Goal: Information Seeking & Learning: Learn about a topic

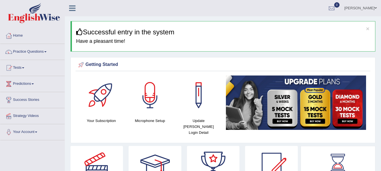
click at [230, 45] on div "× Successful entry in the system Have a pleasant time!" at bounding box center [222, 36] width 305 height 30
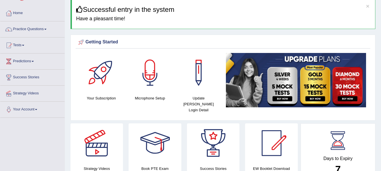
scroll to position [34, 0]
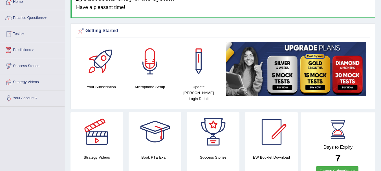
click at [39, 31] on link "Tests" at bounding box center [32, 33] width 64 height 14
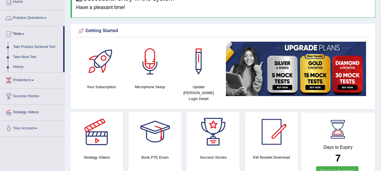
click at [52, 15] on link "Practice Questions" at bounding box center [32, 17] width 64 height 14
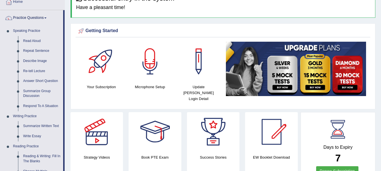
click at [52, 15] on link "Practice Questions" at bounding box center [31, 17] width 63 height 14
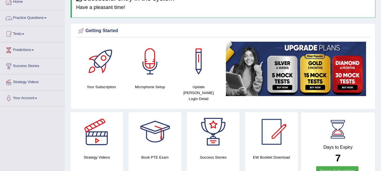
click at [53, 19] on link "Practice Questions" at bounding box center [32, 17] width 64 height 14
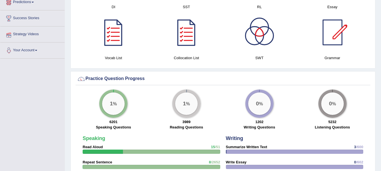
scroll to position [394, 0]
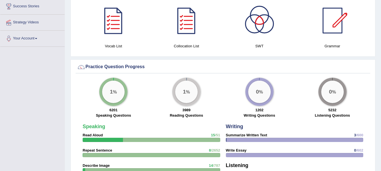
click at [41, 43] on link "Your Account" at bounding box center [32, 38] width 64 height 14
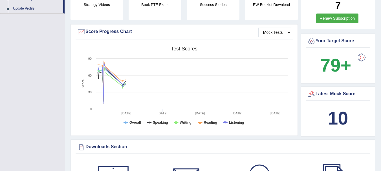
scroll to position [94, 0]
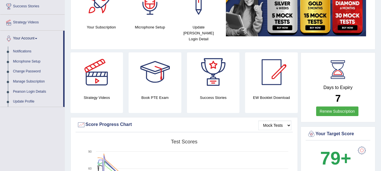
click at [38, 40] on link "Your Account" at bounding box center [31, 38] width 63 height 14
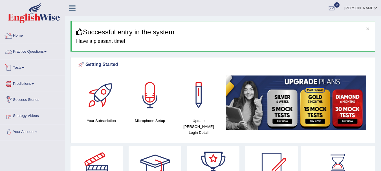
scroll to position [11, 0]
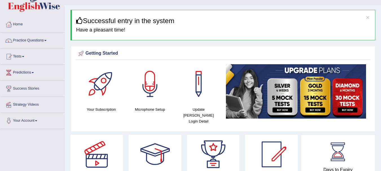
click at [36, 73] on link "Predictions" at bounding box center [32, 72] width 64 height 14
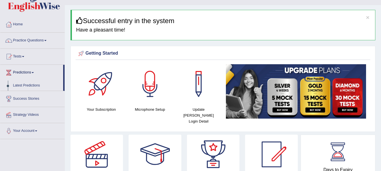
click at [36, 73] on link "Predictions" at bounding box center [31, 72] width 63 height 14
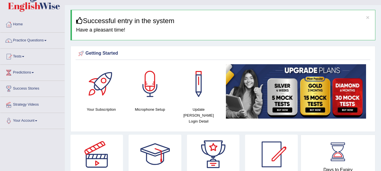
click at [36, 73] on link "Predictions" at bounding box center [32, 72] width 64 height 14
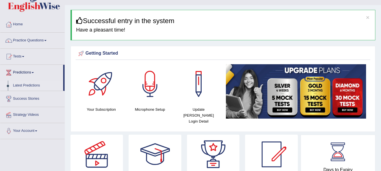
click at [28, 86] on link "Latest Predictions" at bounding box center [36, 86] width 53 height 10
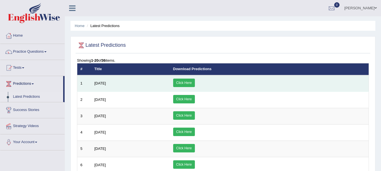
click at [195, 80] on link "Click Here" at bounding box center [184, 83] width 22 height 8
